Goal: Task Accomplishment & Management: Complete application form

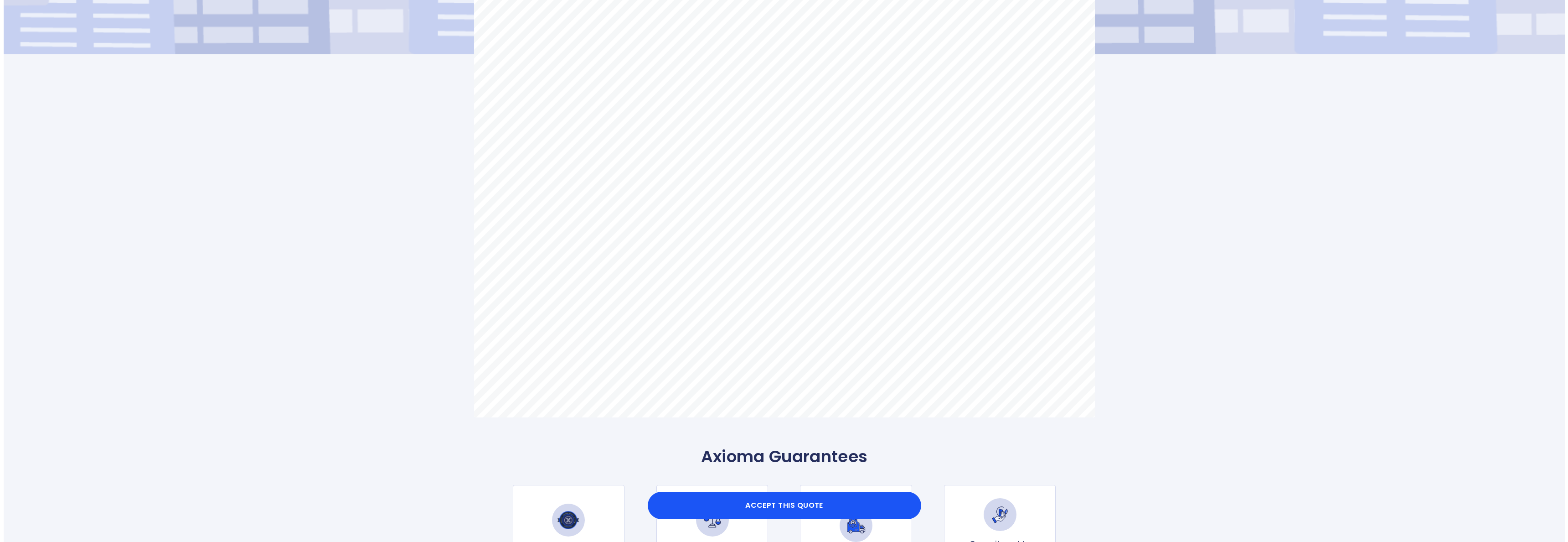
scroll to position [576, 0]
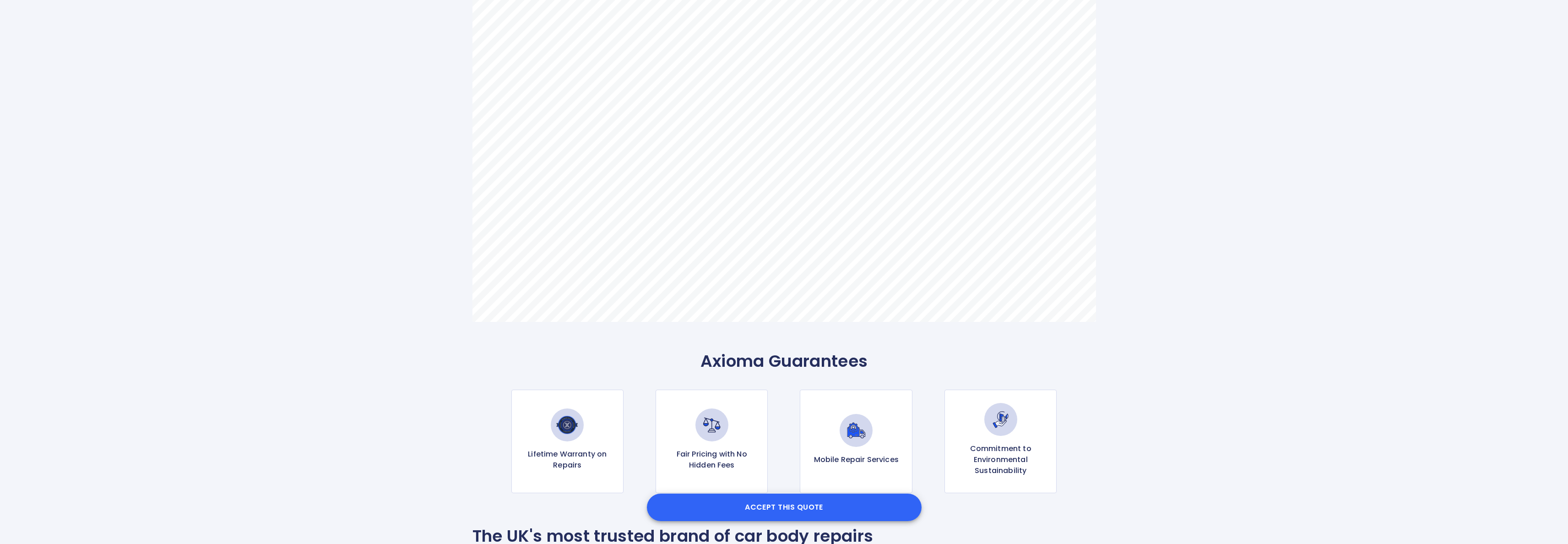
click at [764, 507] on button "Accept this Quote" at bounding box center [784, 507] width 274 height 28
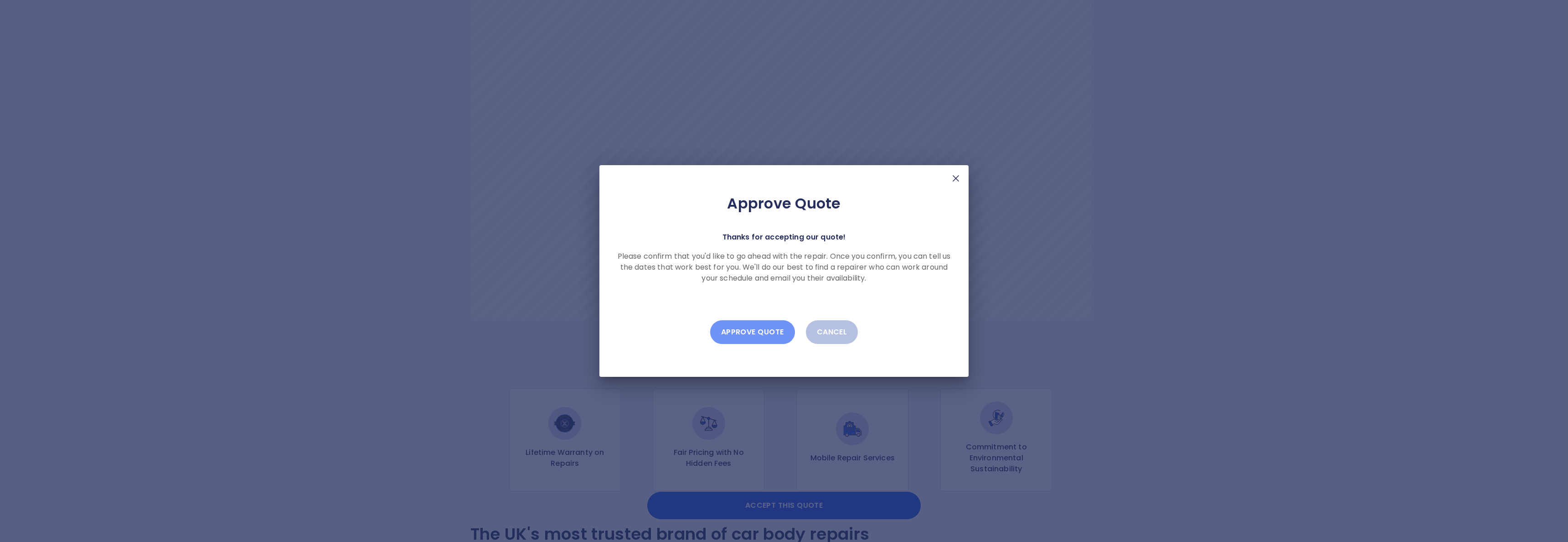
click at [737, 336] on button "Approve Quote" at bounding box center [752, 332] width 85 height 24
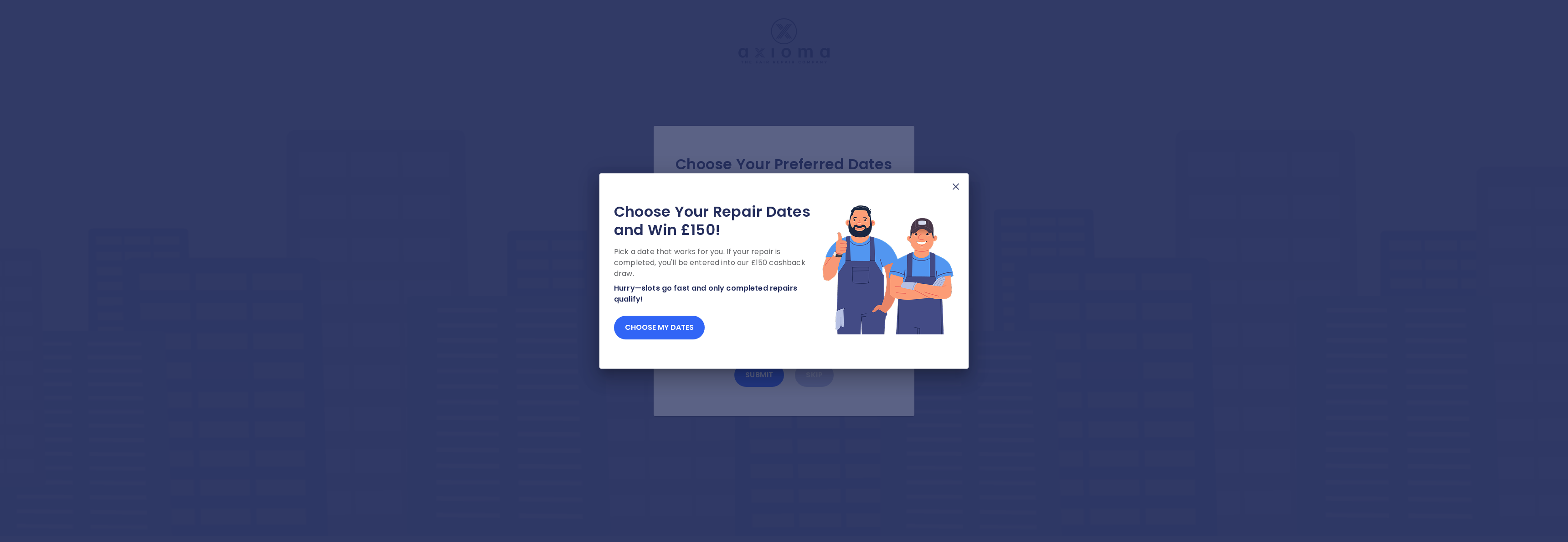
click at [666, 326] on button "Choose my dates" at bounding box center [659, 327] width 91 height 24
click at [678, 333] on button "Choose my dates" at bounding box center [659, 327] width 91 height 24
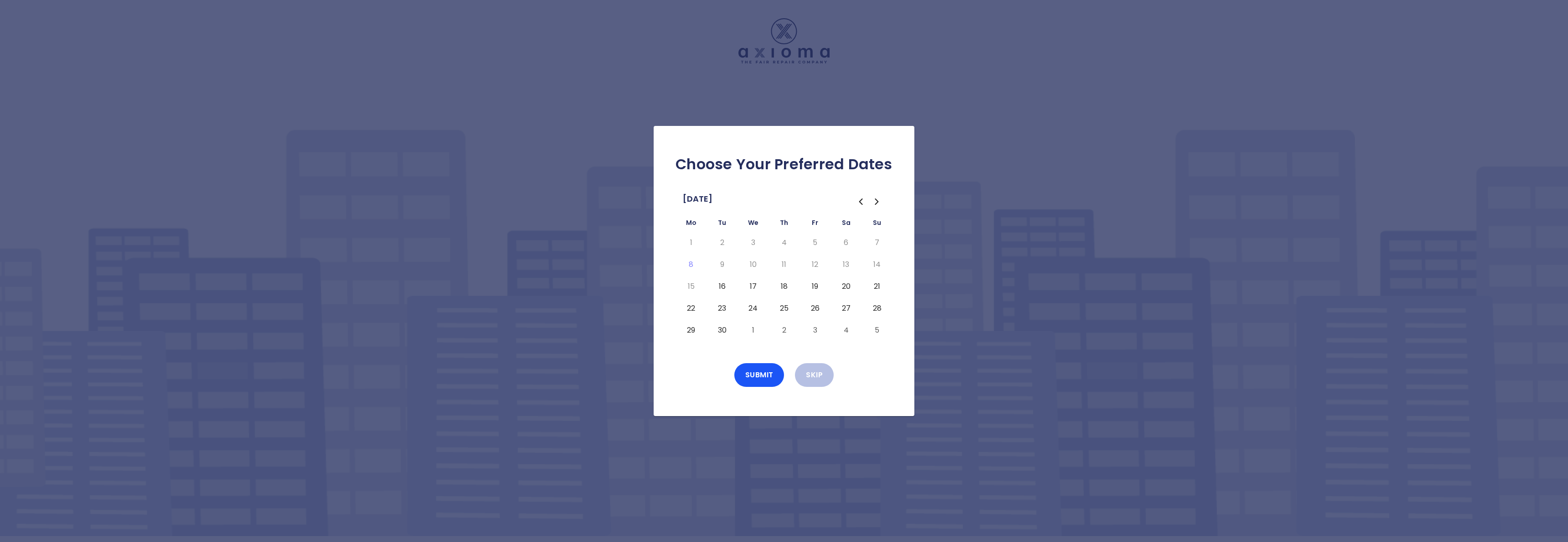
click at [721, 289] on button "16" at bounding box center [722, 286] width 16 height 15
click at [755, 375] on button "Submit" at bounding box center [759, 375] width 50 height 24
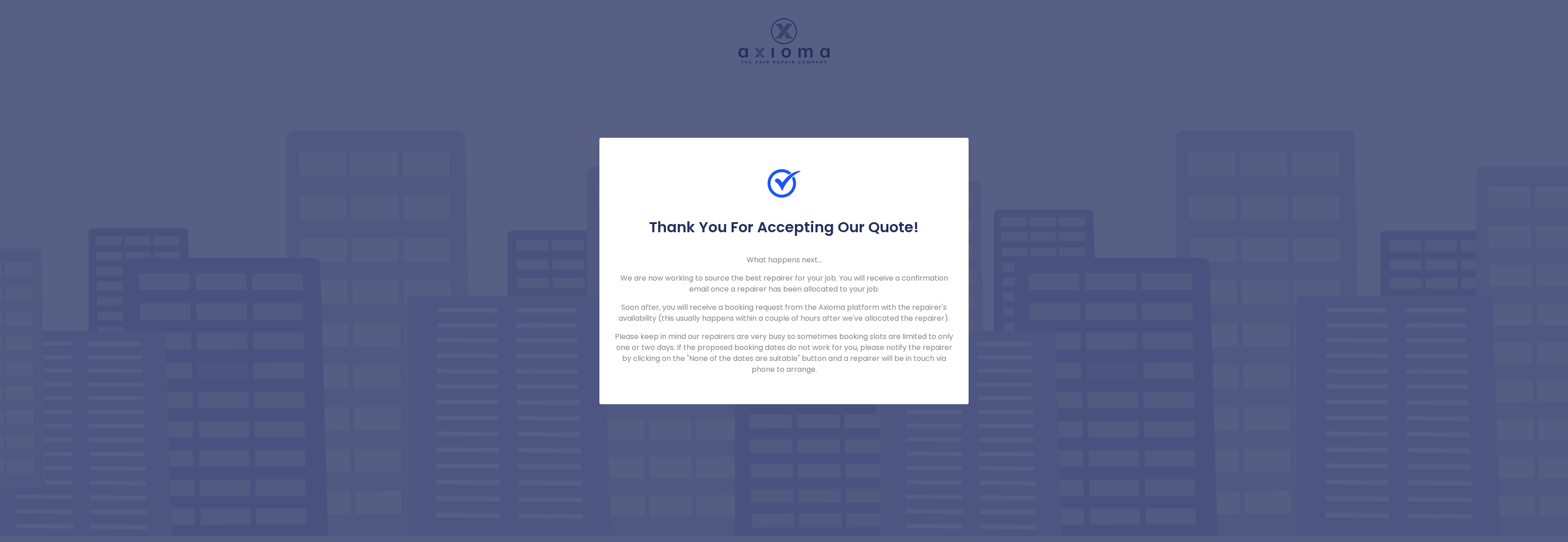
click at [843, 368] on p "Please keep in mind our repairers are very busy so sometimes booking slots are …" at bounding box center [784, 353] width 340 height 44
click at [1032, 297] on div "Thank You For Accepting Our Quote! What happens next... We are now working to s…" at bounding box center [784, 271] width 1568 height 542
click at [754, 111] on div "Thank You For Accepting Our Quote! What happens next... We are now working to s…" at bounding box center [784, 271] width 1568 height 542
click at [781, 286] on p "We are now working to source the best repairer for your job. You will receive a…" at bounding box center [784, 284] width 340 height 22
drag, startPoint x: 743, startPoint y: 302, endPoint x: 737, endPoint y: 289, distance: 14.3
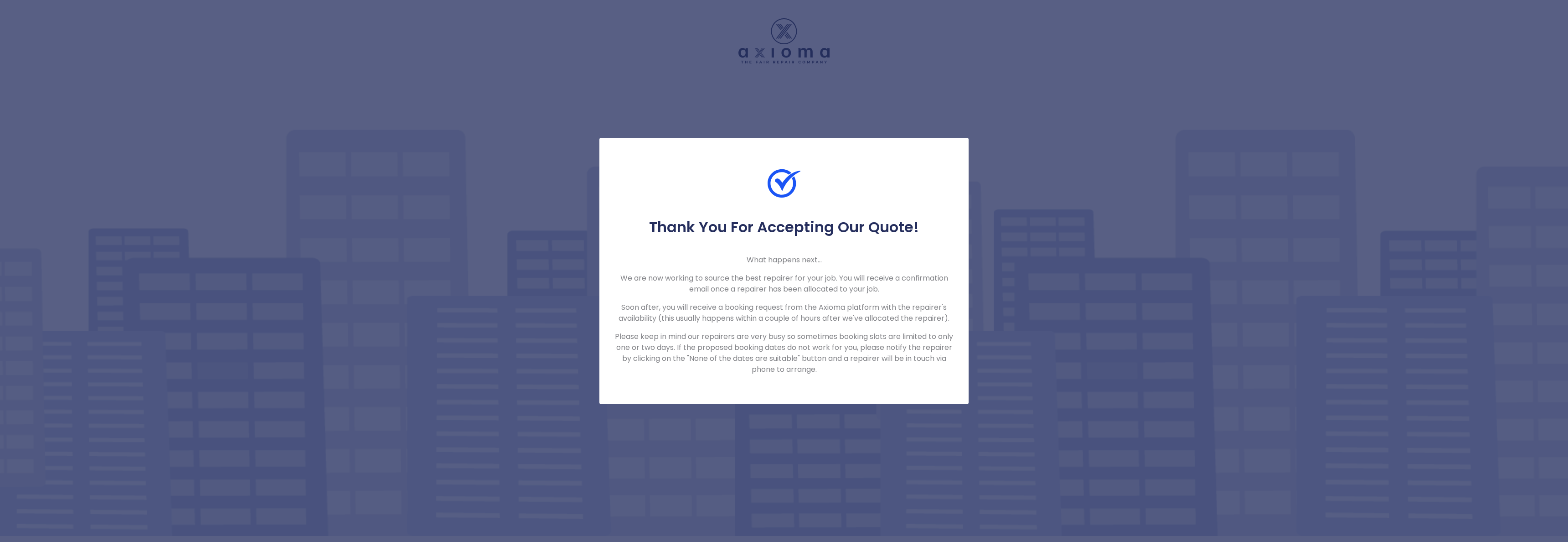
click at [743, 302] on p "Soon after, you will receive a booking request from the Axioma platform with th…" at bounding box center [784, 313] width 340 height 22
click at [730, 130] on div "Thank You For Accepting Our Quote! What happens next... We are now working to s…" at bounding box center [784, 271] width 1568 height 542
click at [527, 240] on div "Thank You For Accepting Our Quote! What happens next... We are now working to s…" at bounding box center [784, 271] width 1568 height 542
click at [718, 170] on div at bounding box center [784, 192] width 369 height 51
click at [738, 228] on h5 "Thank You For Accepting Our Quote!" at bounding box center [784, 227] width 340 height 18
